Goal: Manage account settings

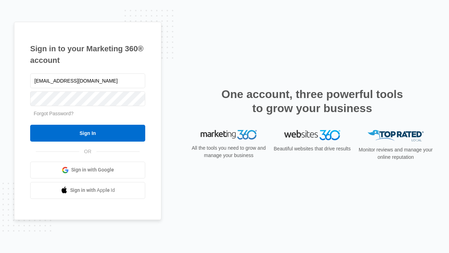
type input "dankie614@gmail.com"
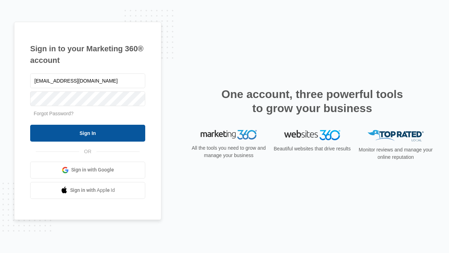
click at [88, 133] on input "Sign In" at bounding box center [87, 133] width 115 height 17
